Goal: Information Seeking & Learning: Learn about a topic

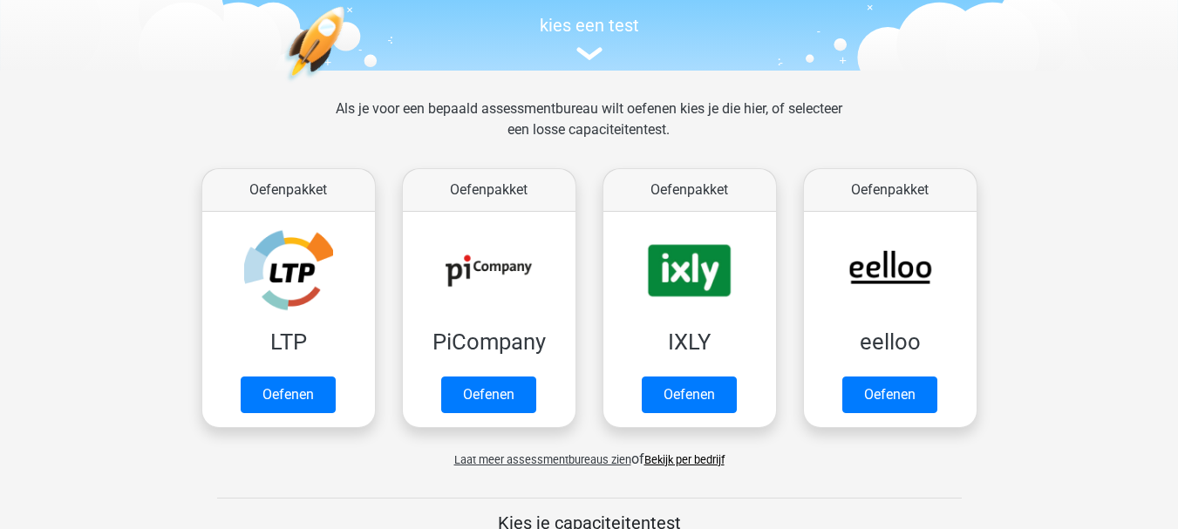
scroll to position [276, 0]
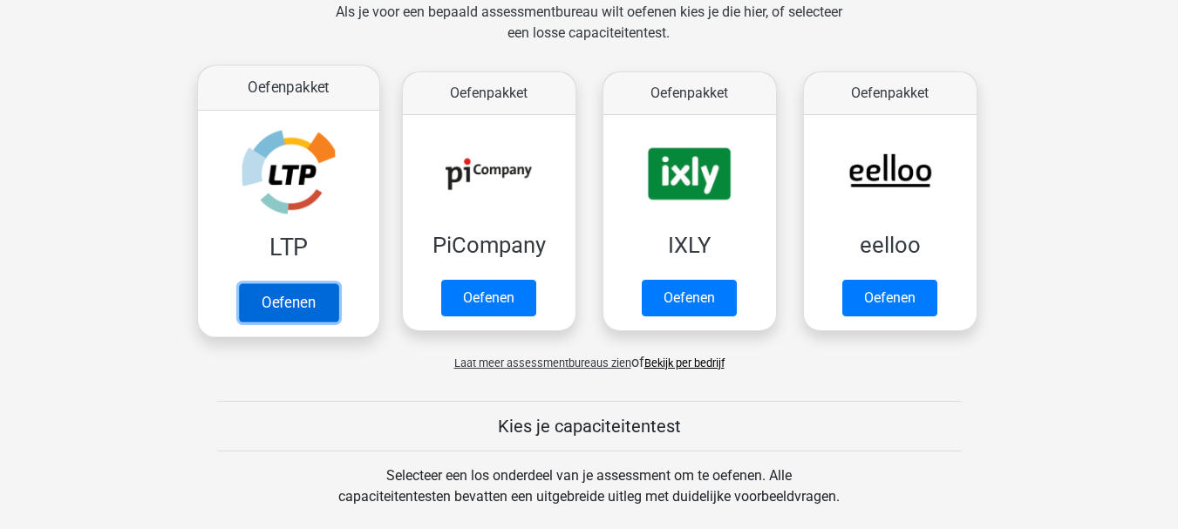
click at [270, 306] on link "Oefenen" at bounding box center [287, 302] width 99 height 38
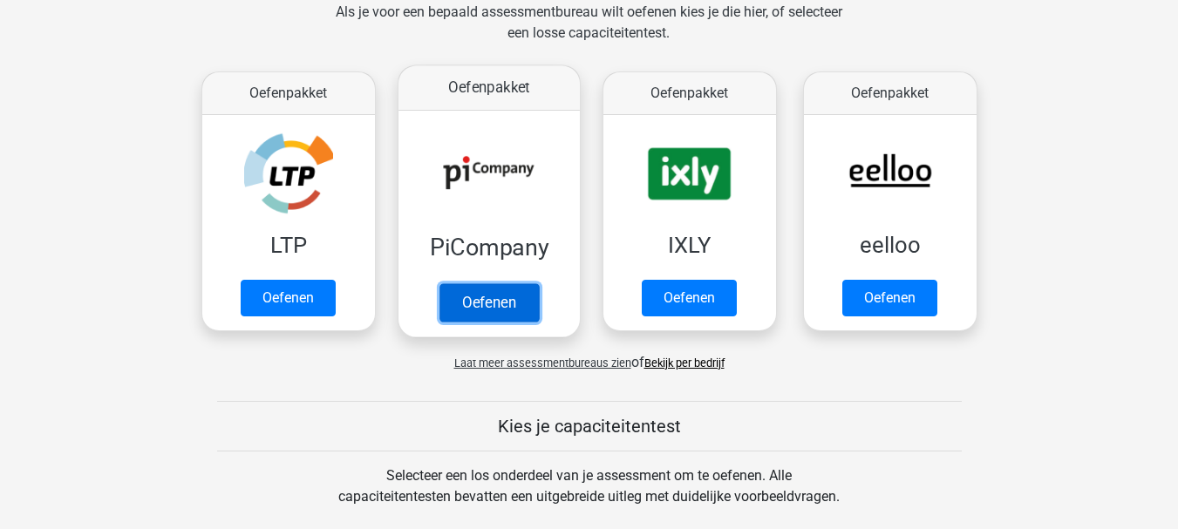
click at [495, 288] on link "Oefenen" at bounding box center [488, 302] width 99 height 38
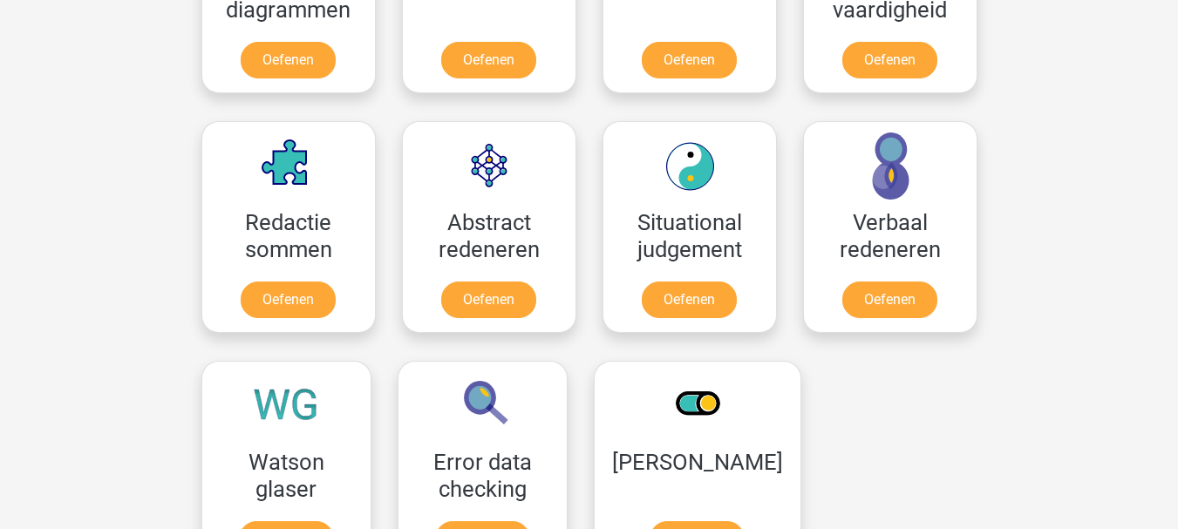
scroll to position [1264, 0]
